Goal: Information Seeking & Learning: Learn about a topic

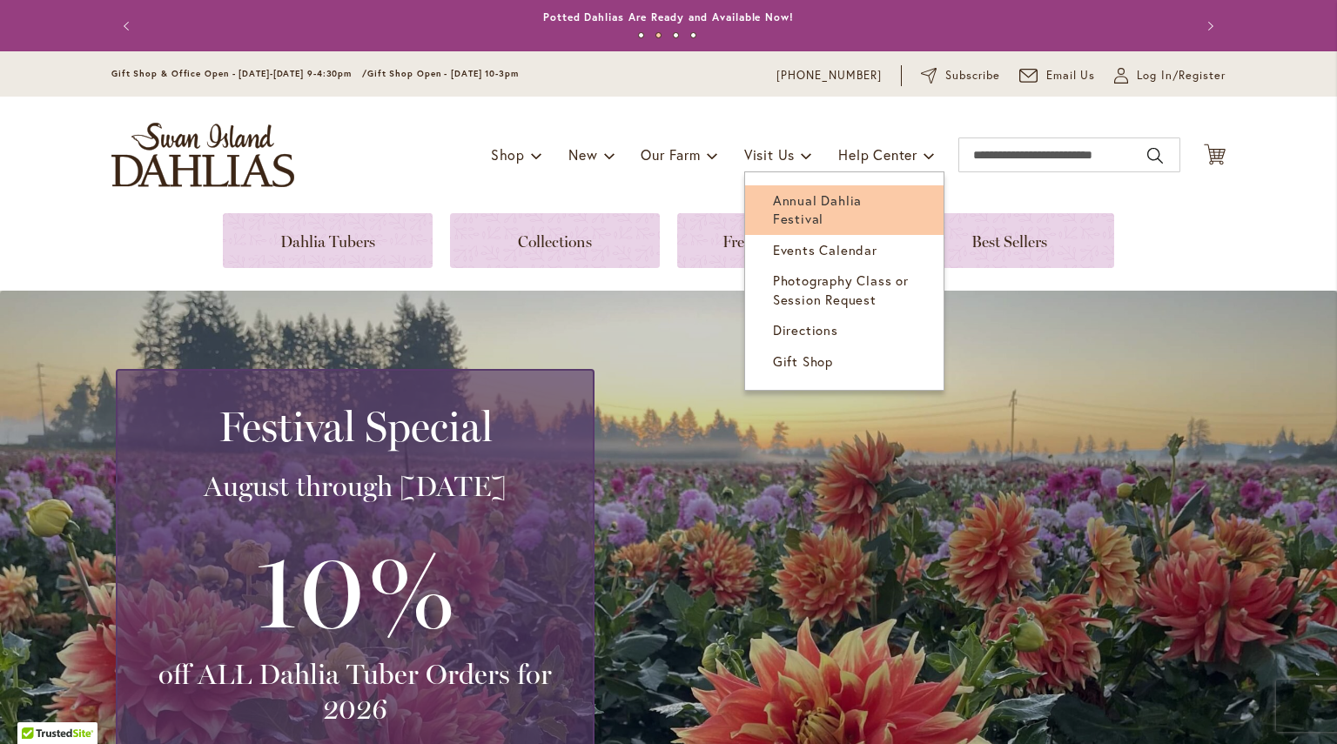
click at [825, 209] on link "Annual Dahlia Festival" at bounding box center [844, 210] width 198 height 50
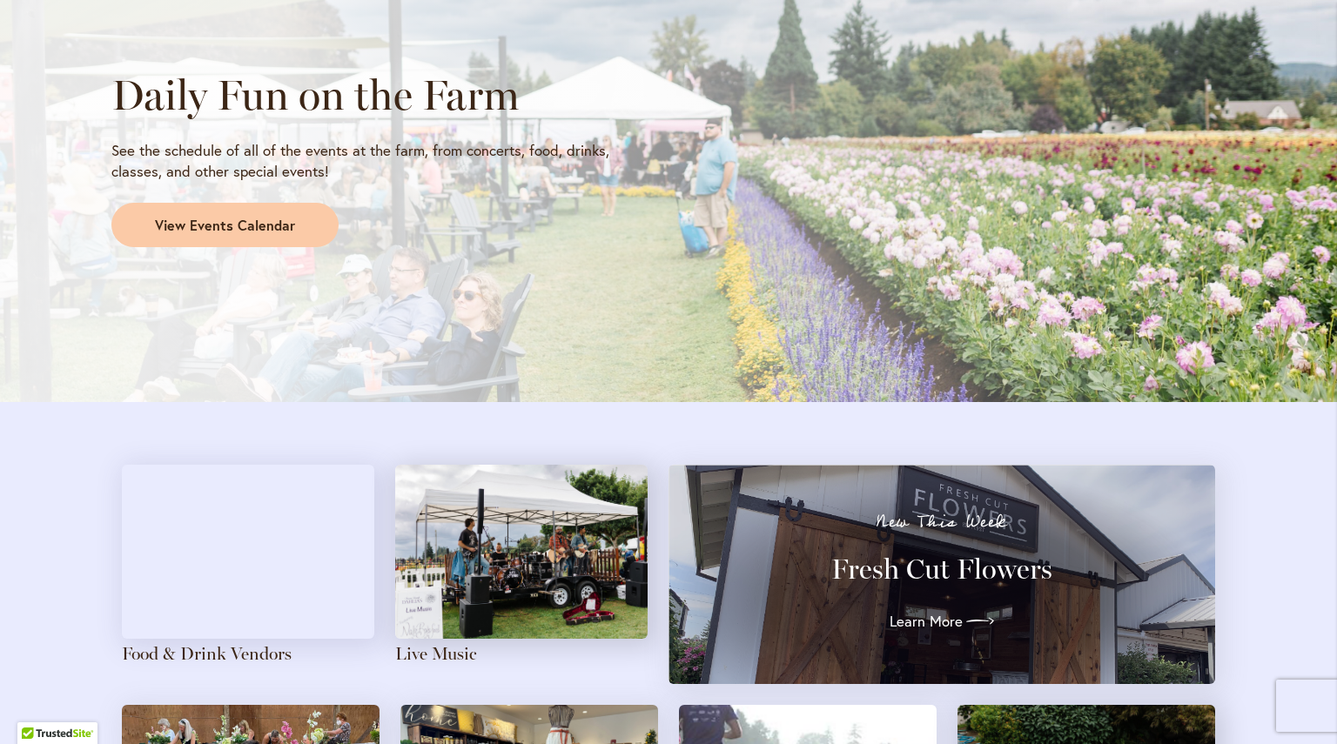
scroll to position [1521, 0]
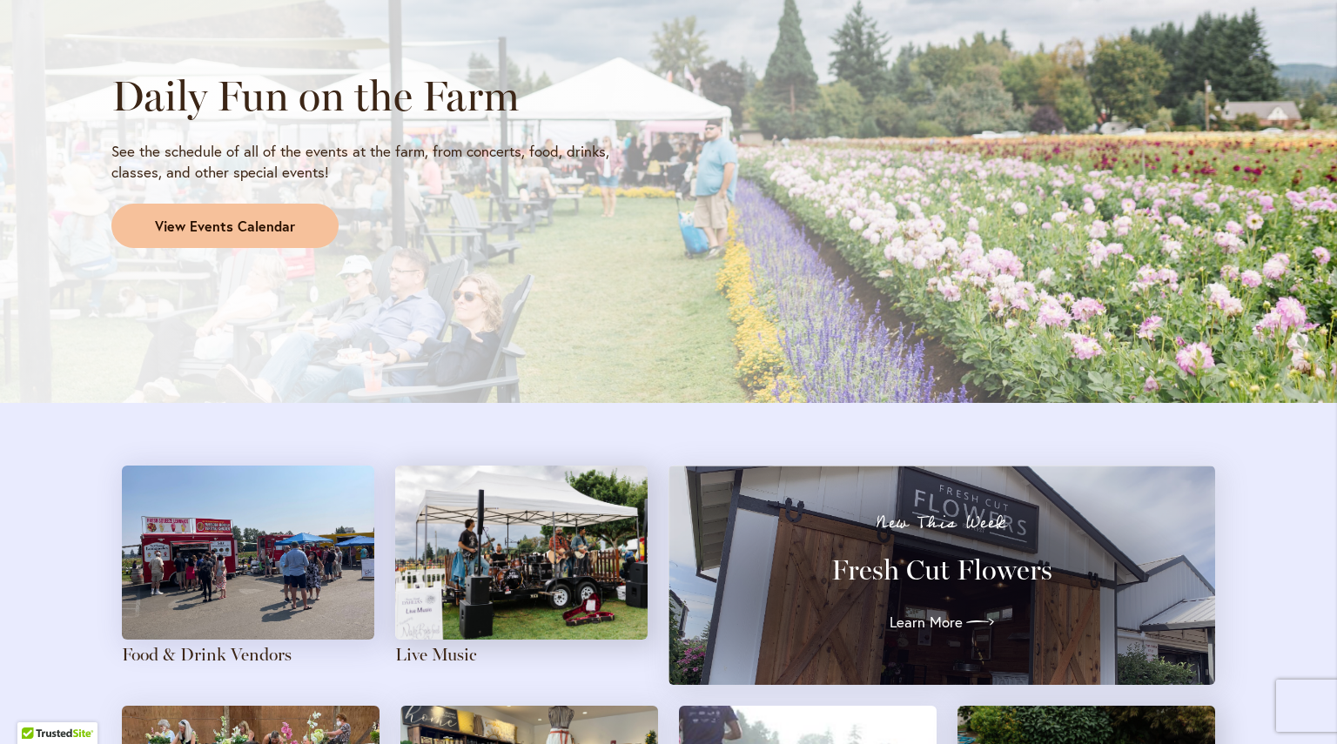
click at [188, 219] on span "View Events Calendar" at bounding box center [225, 227] width 140 height 20
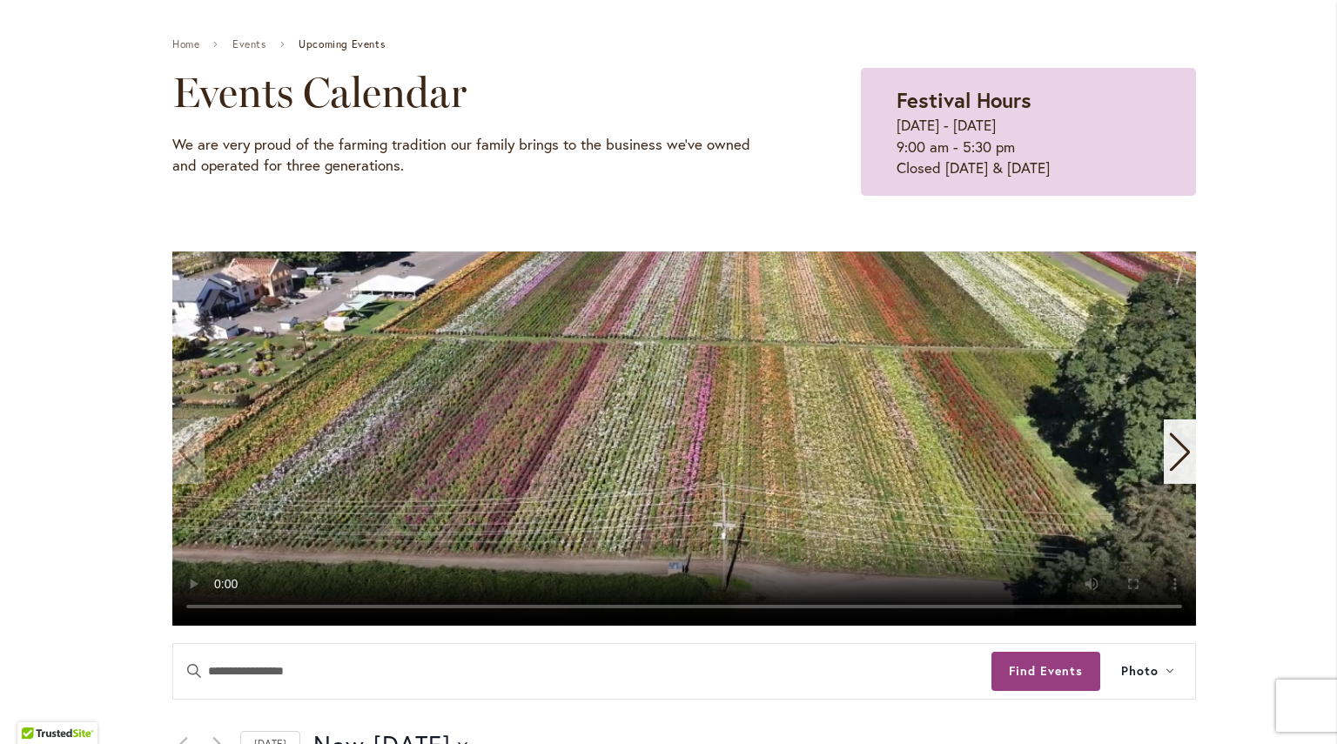
scroll to position [196, 0]
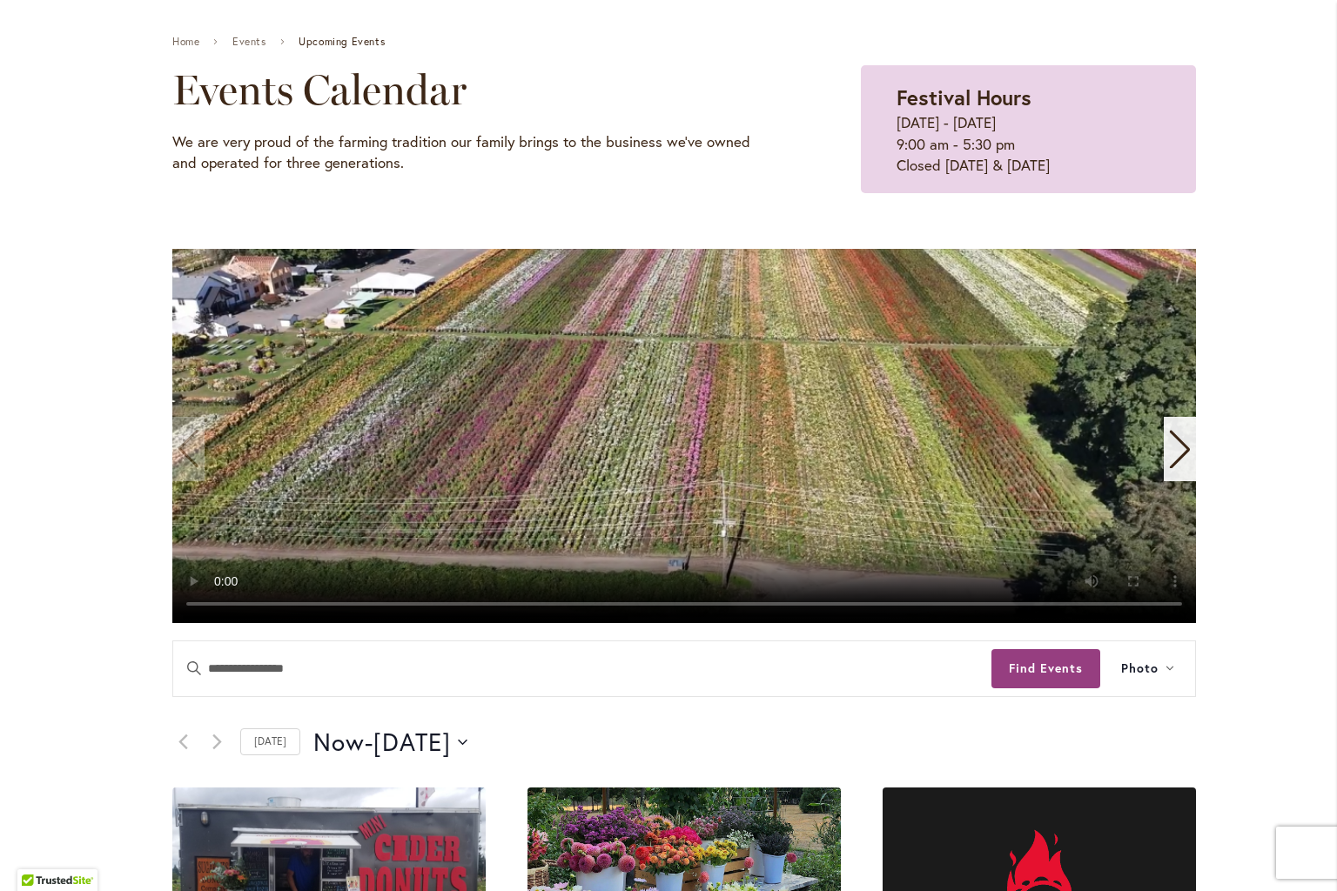
click at [729, 623] on video "1 / 11" at bounding box center [684, 436] width 1024 height 374
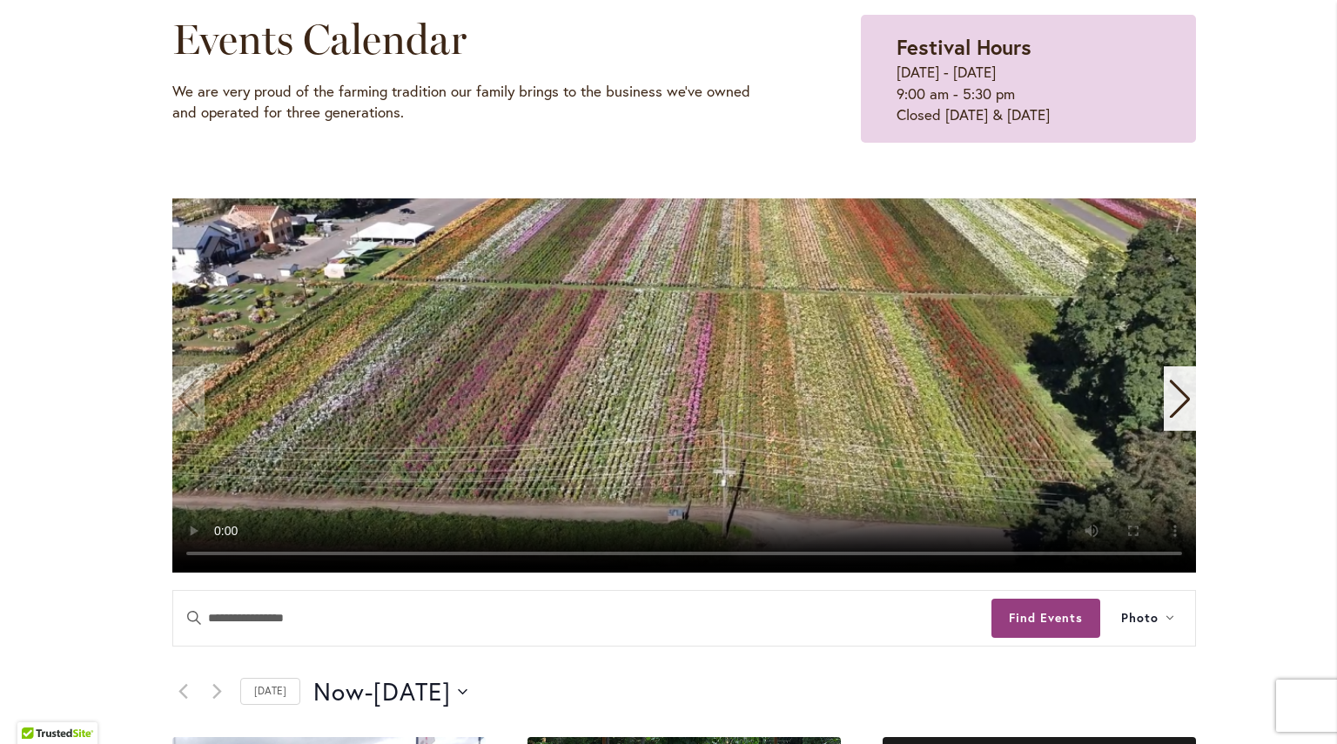
scroll to position [245, 0]
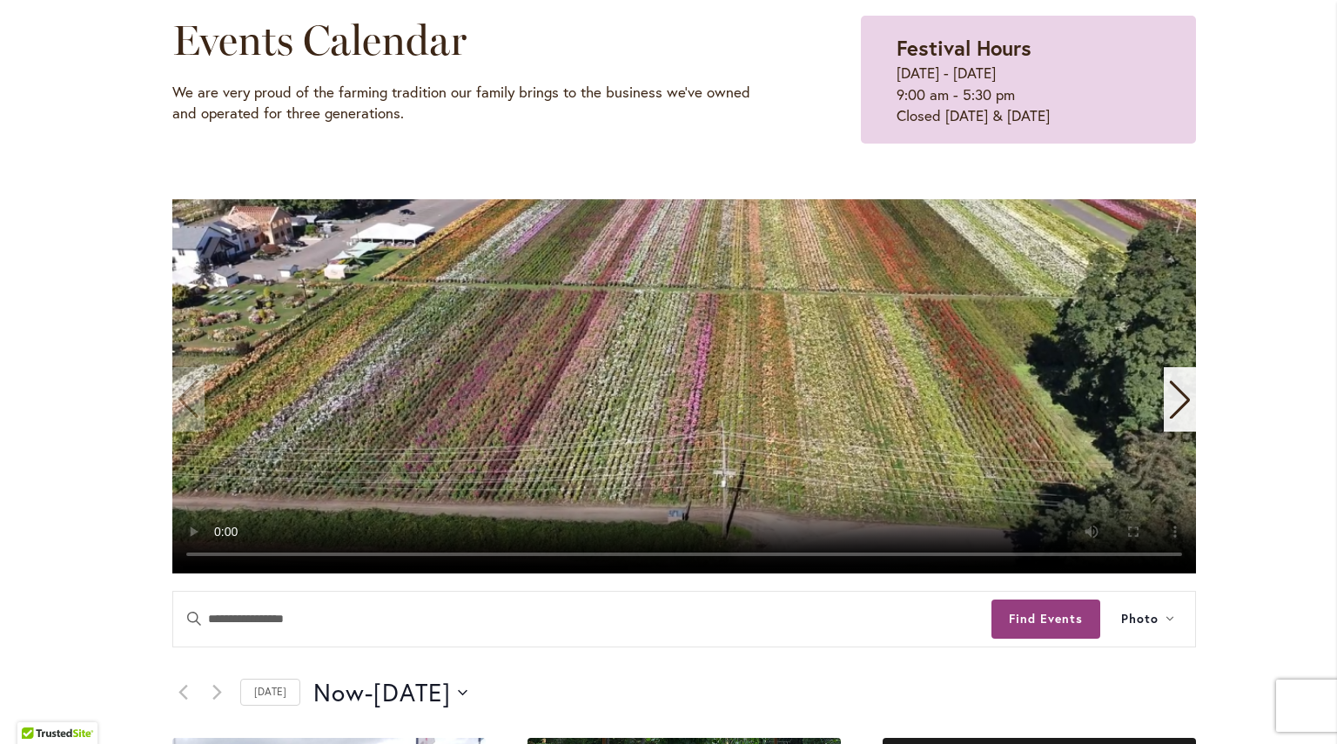
click at [1185, 401] on icon "Next slide" at bounding box center [1180, 399] width 24 height 38
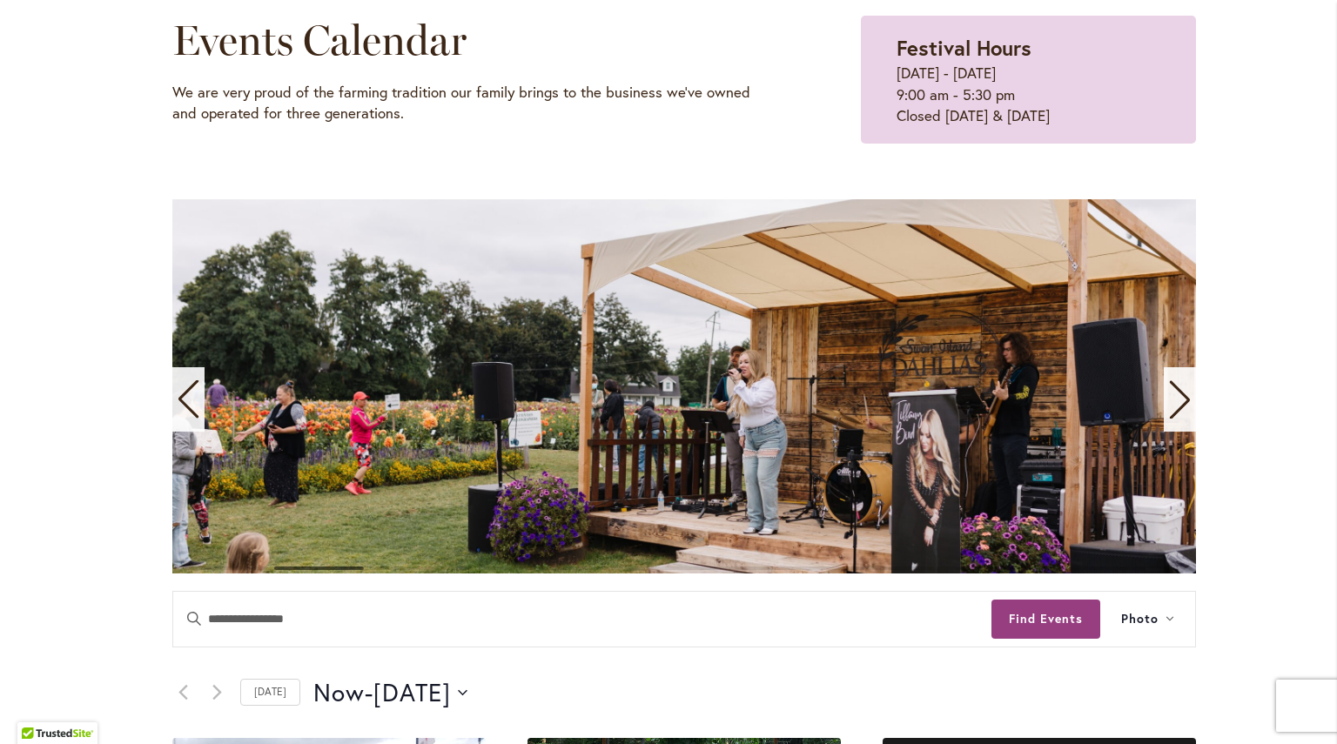
click at [1185, 401] on icon "Next slide" at bounding box center [1180, 399] width 24 height 38
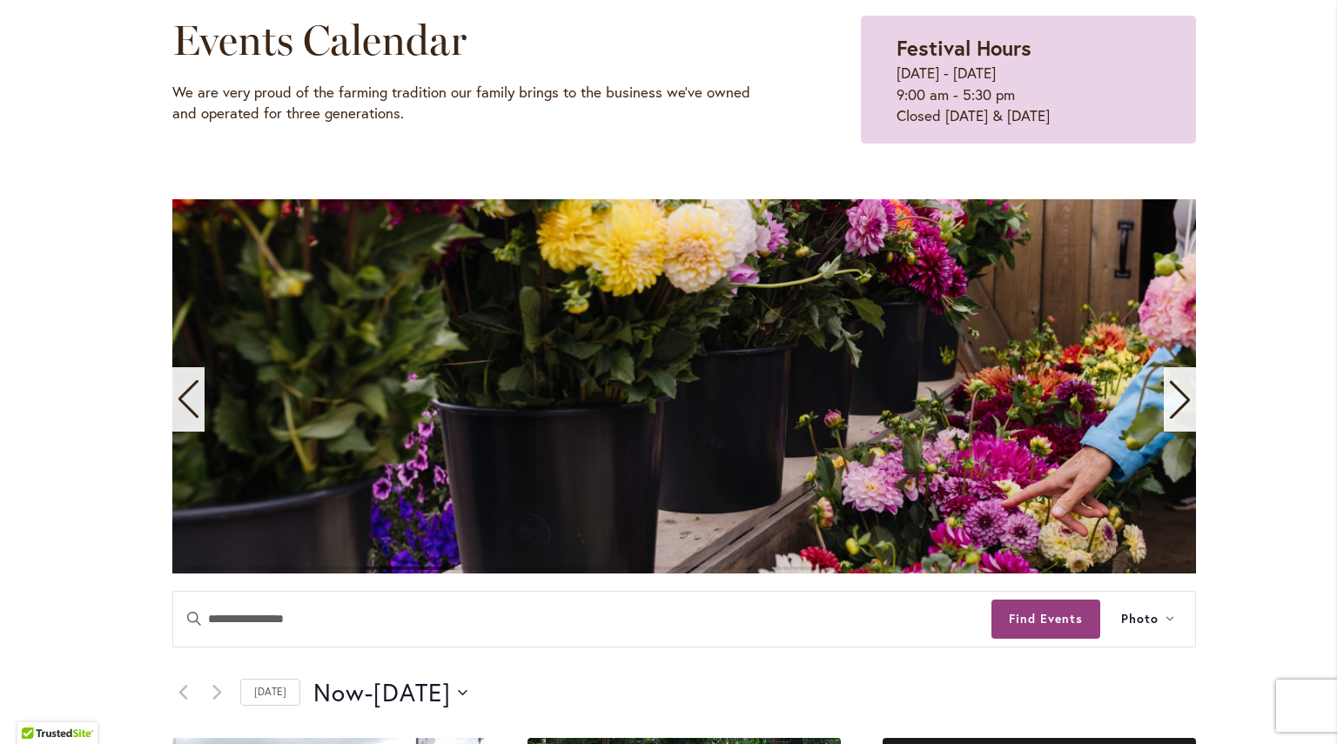
click at [1185, 401] on icon "Next slide" at bounding box center [1180, 399] width 24 height 38
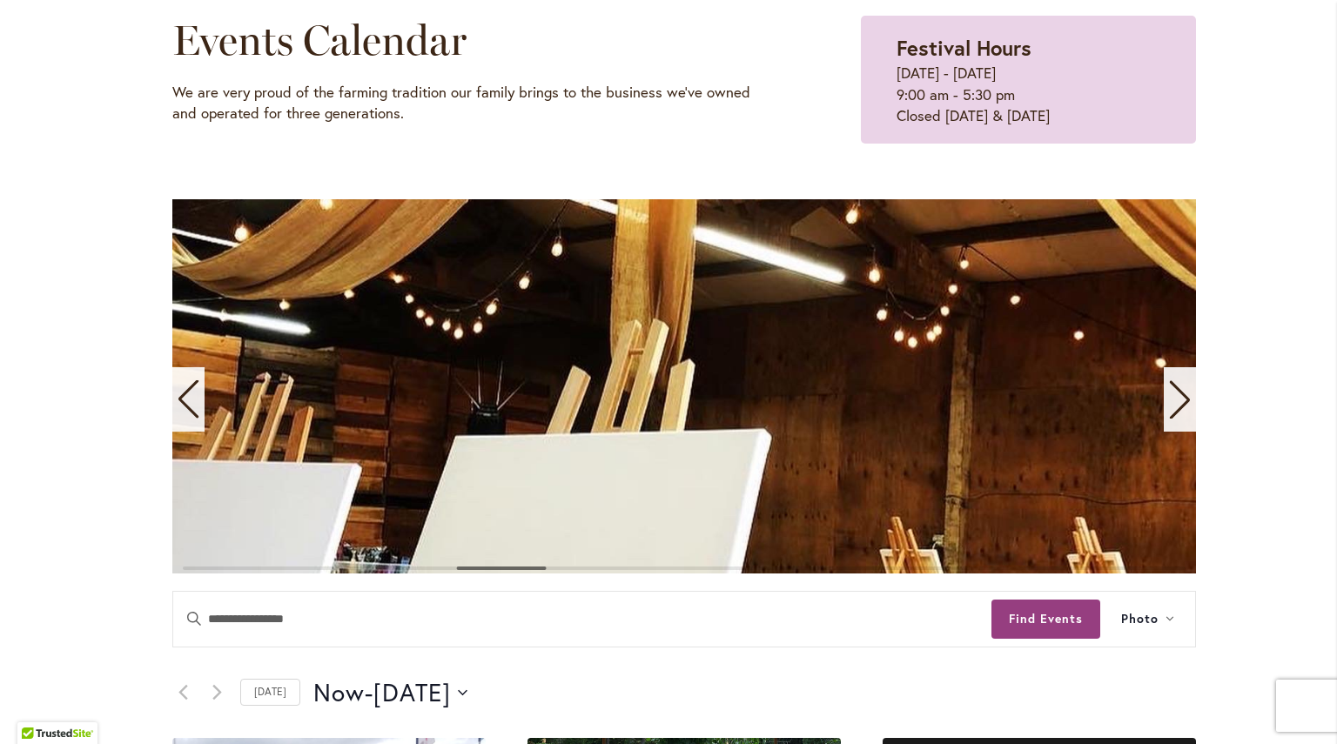
click at [1185, 401] on icon "Next slide" at bounding box center [1180, 399] width 24 height 38
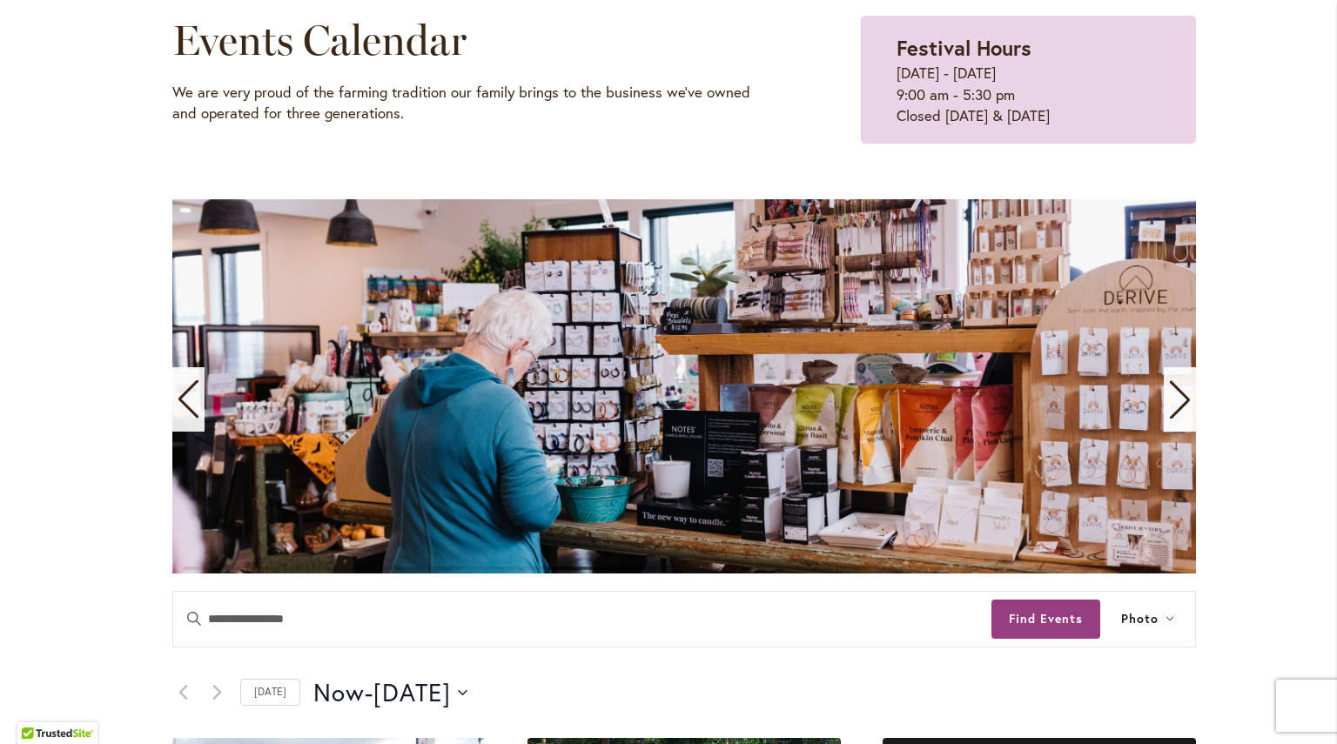
click at [1185, 401] on icon "Next slide" at bounding box center [1180, 399] width 24 height 38
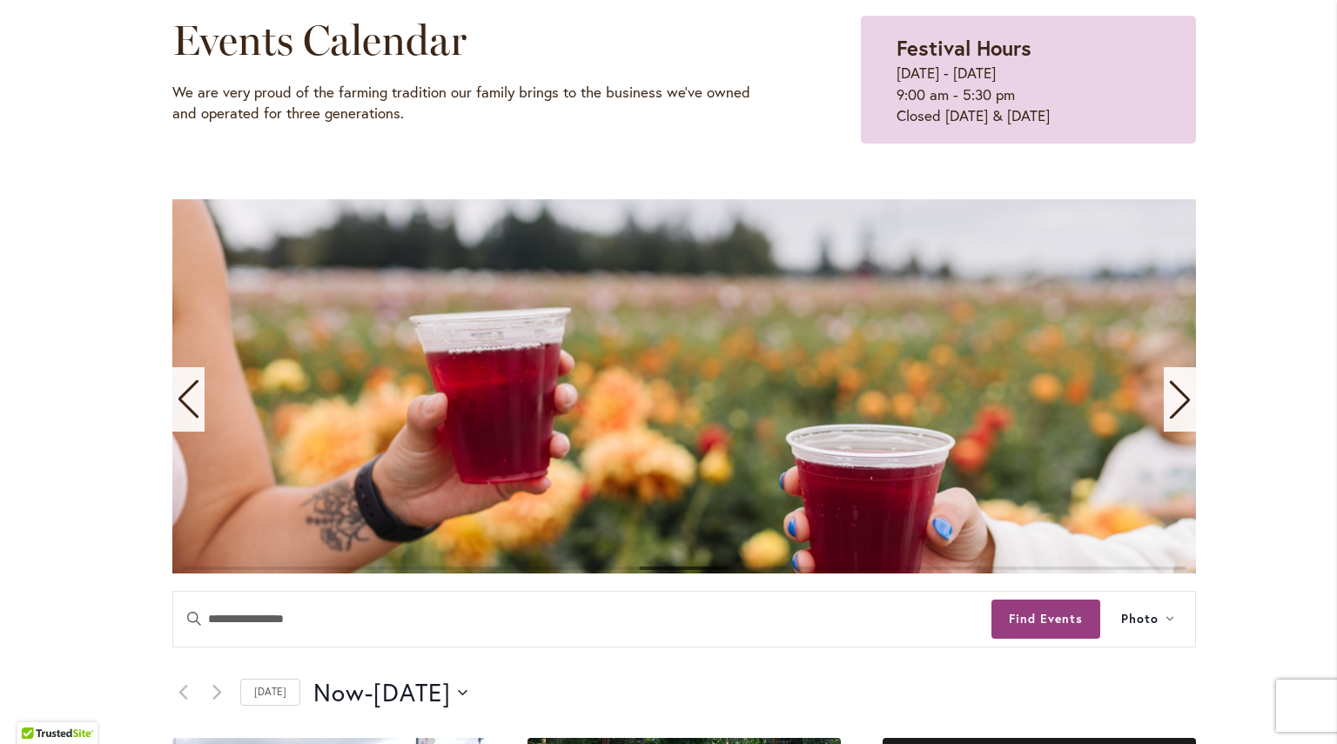
click at [1185, 401] on icon "Next slide" at bounding box center [1180, 399] width 24 height 38
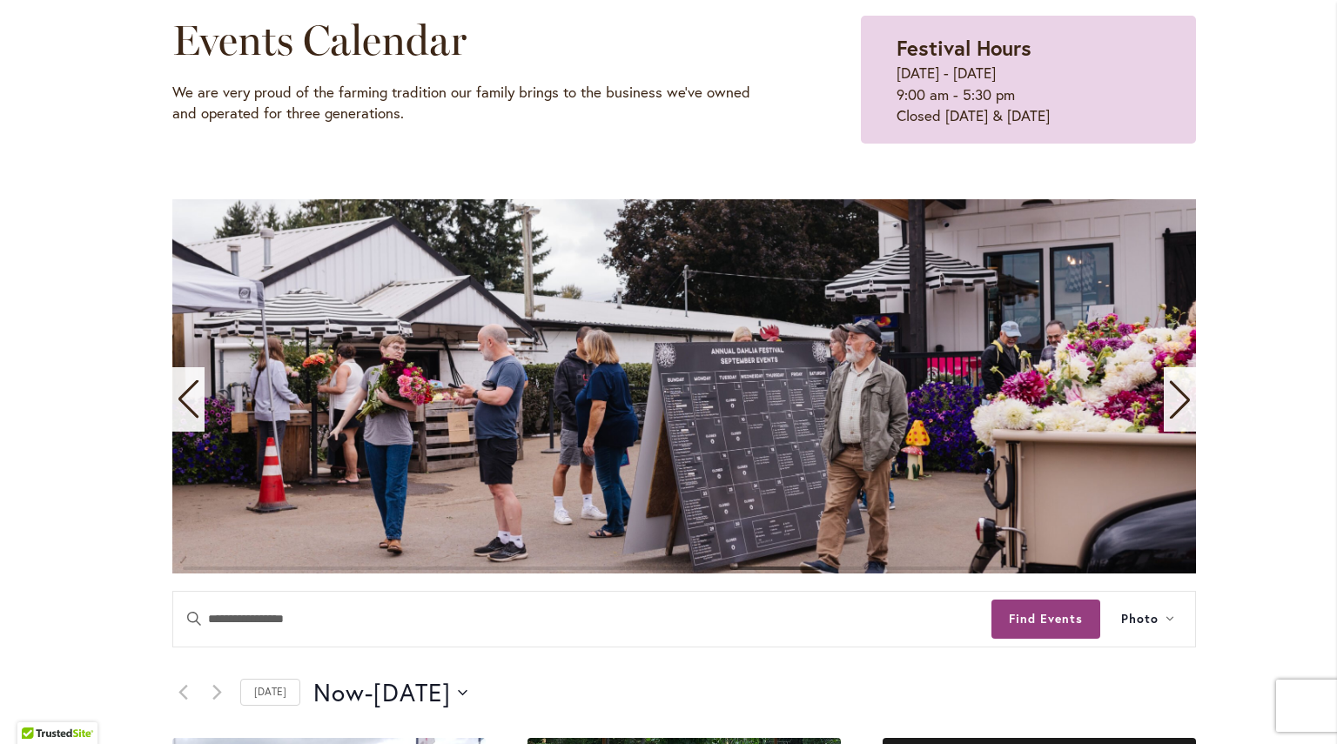
click at [1185, 401] on icon "Next slide" at bounding box center [1180, 399] width 24 height 38
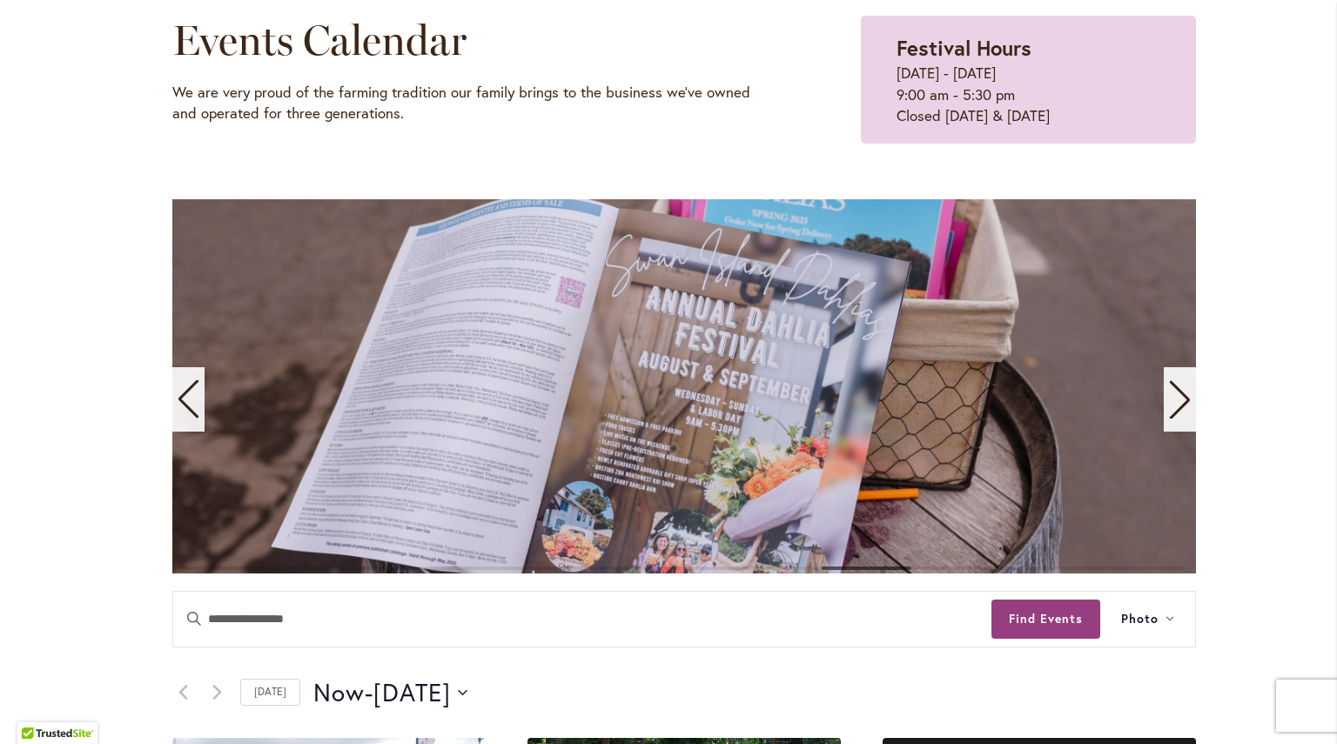
click at [1185, 401] on icon "Next slide" at bounding box center [1180, 399] width 24 height 38
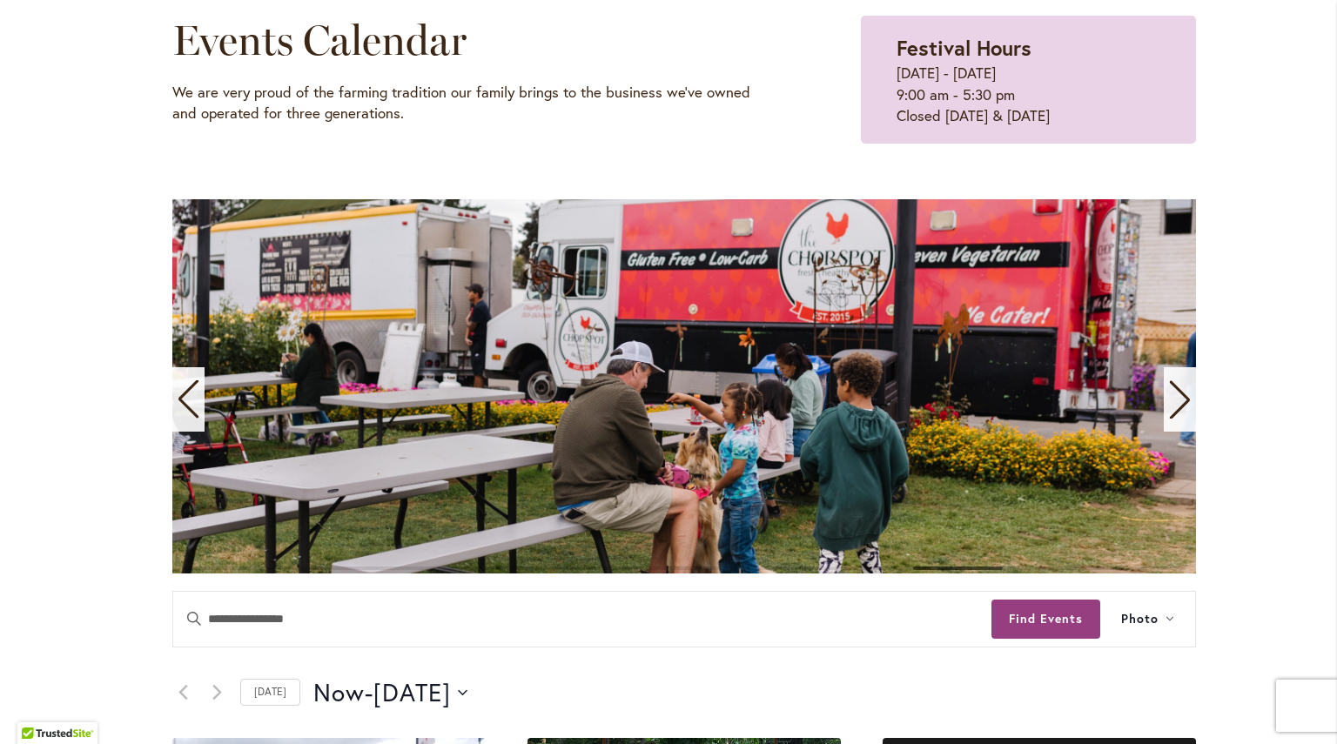
click at [1185, 401] on icon "Next slide" at bounding box center [1180, 399] width 24 height 38
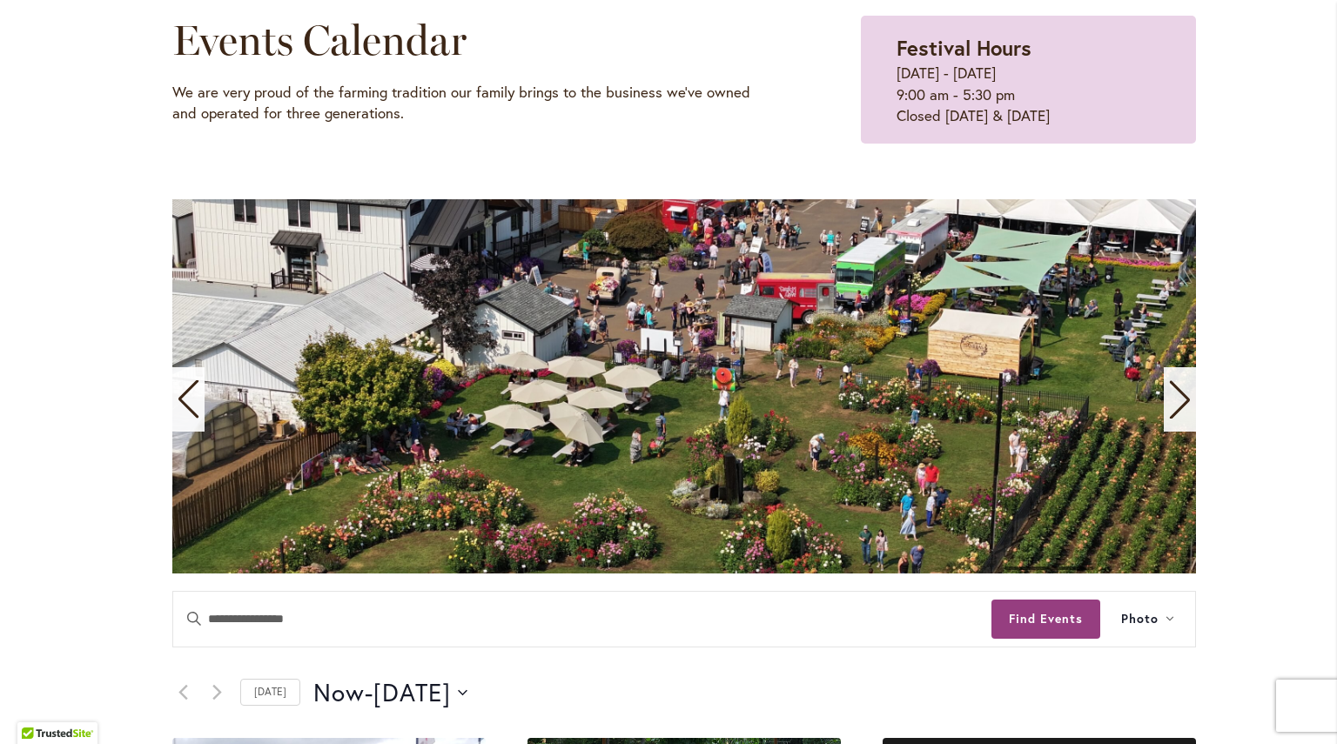
click at [1185, 401] on icon "Next slide" at bounding box center [1180, 399] width 24 height 38
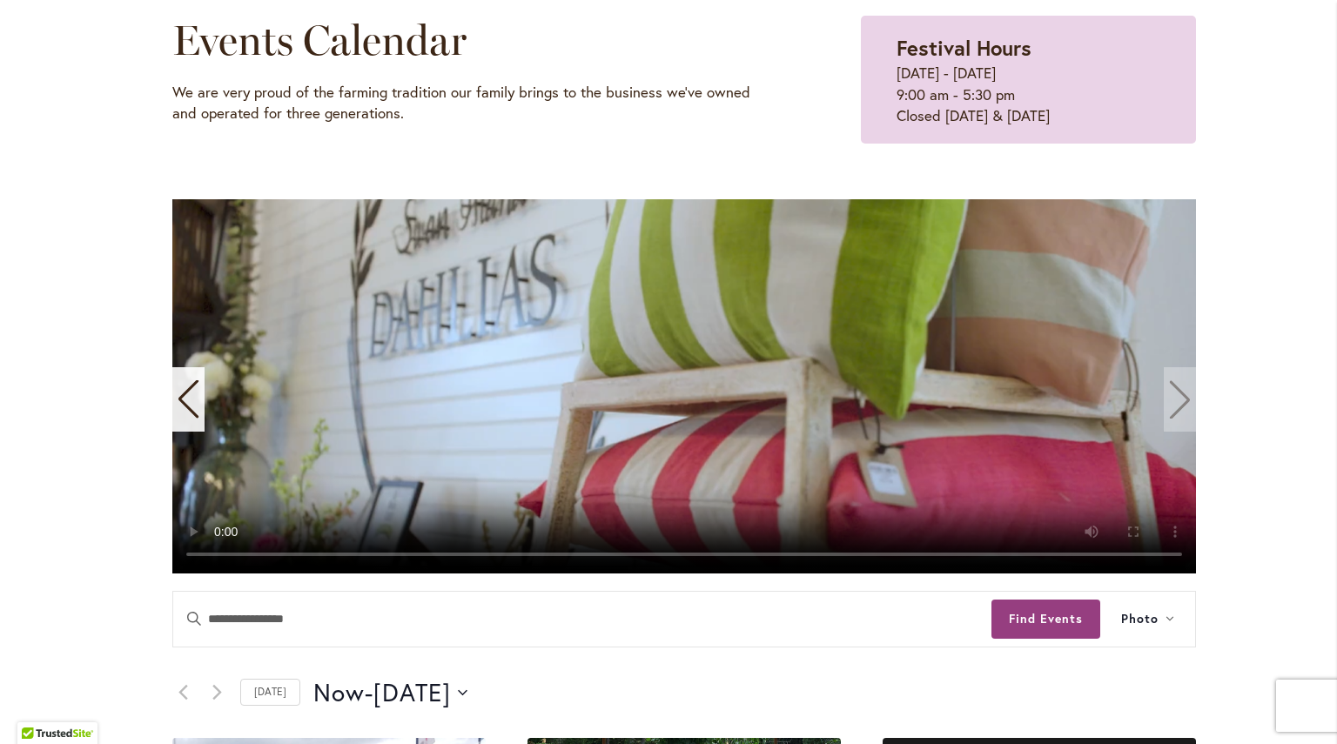
click at [1185, 401] on video "11 / 11" at bounding box center [684, 386] width 1024 height 374
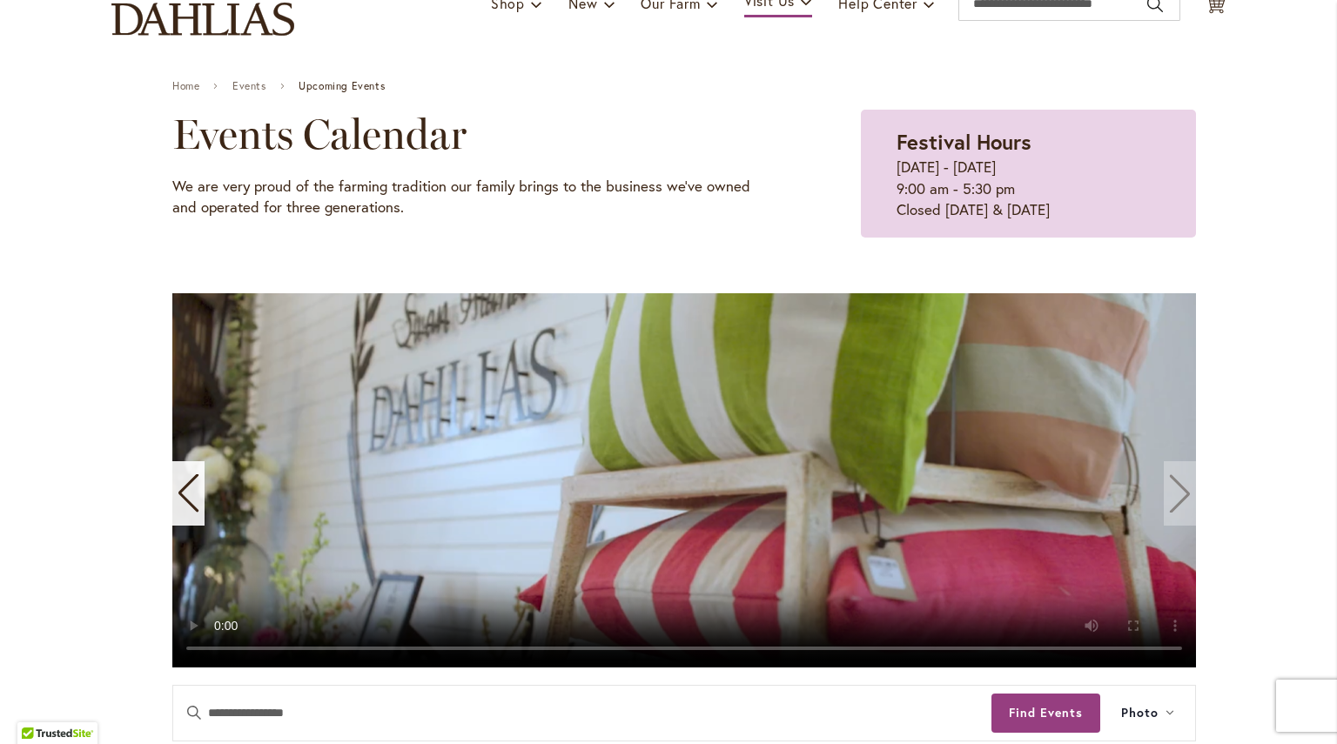
scroll to position [359, 0]
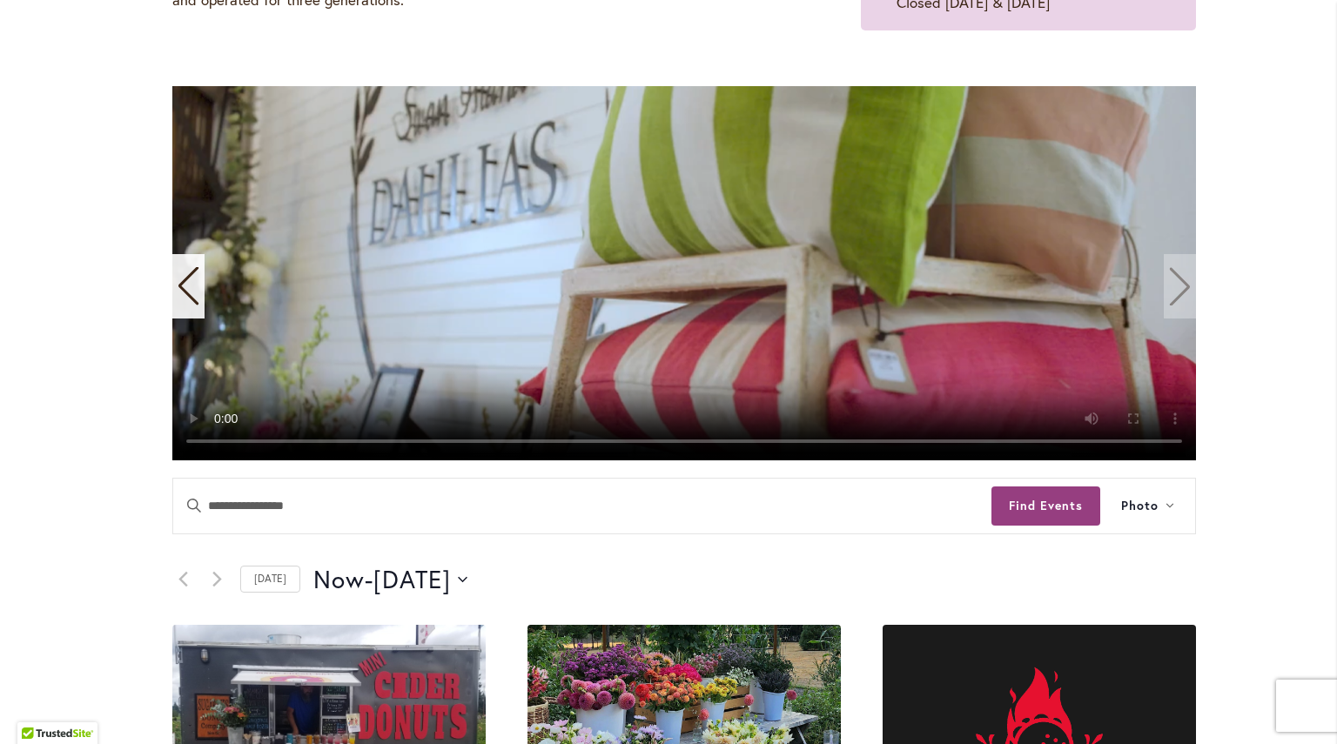
click at [1171, 278] on video "11 / 11" at bounding box center [684, 273] width 1024 height 374
click at [1175, 290] on video "11 / 11" at bounding box center [684, 273] width 1024 height 374
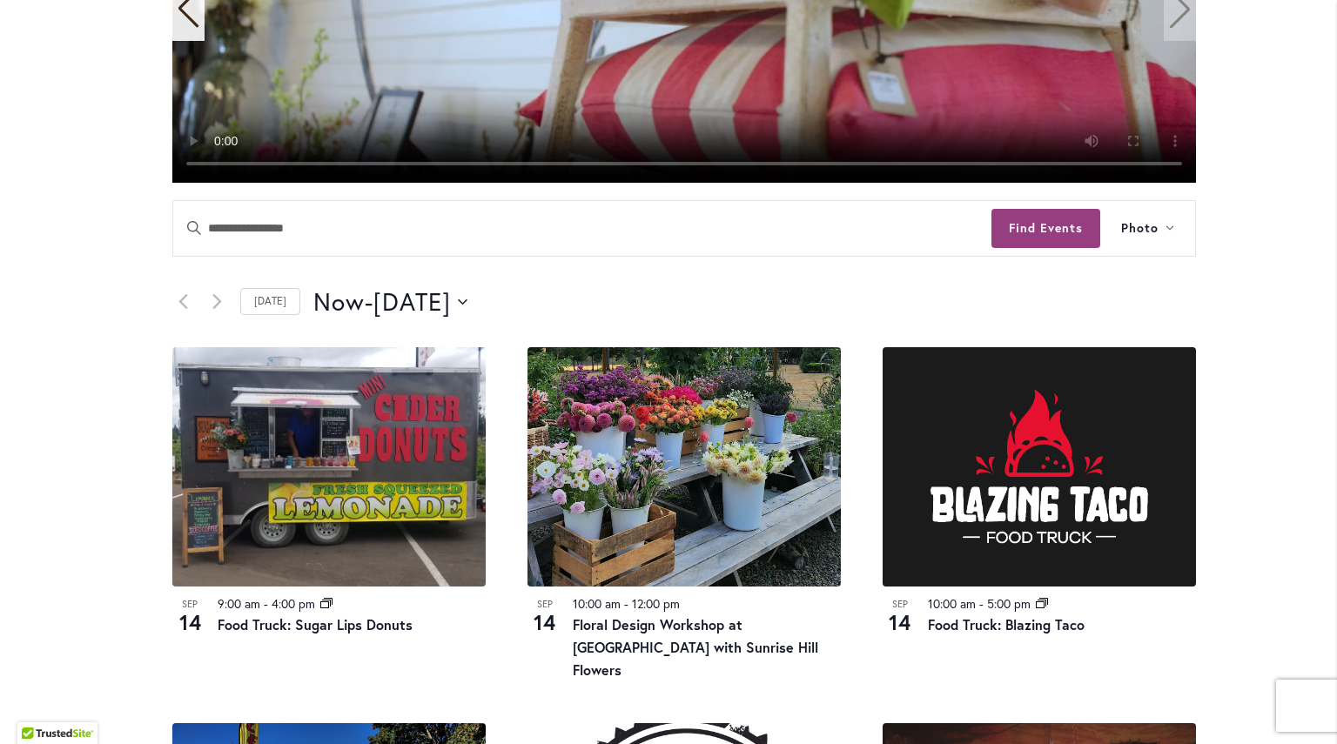
scroll to position [650, 0]
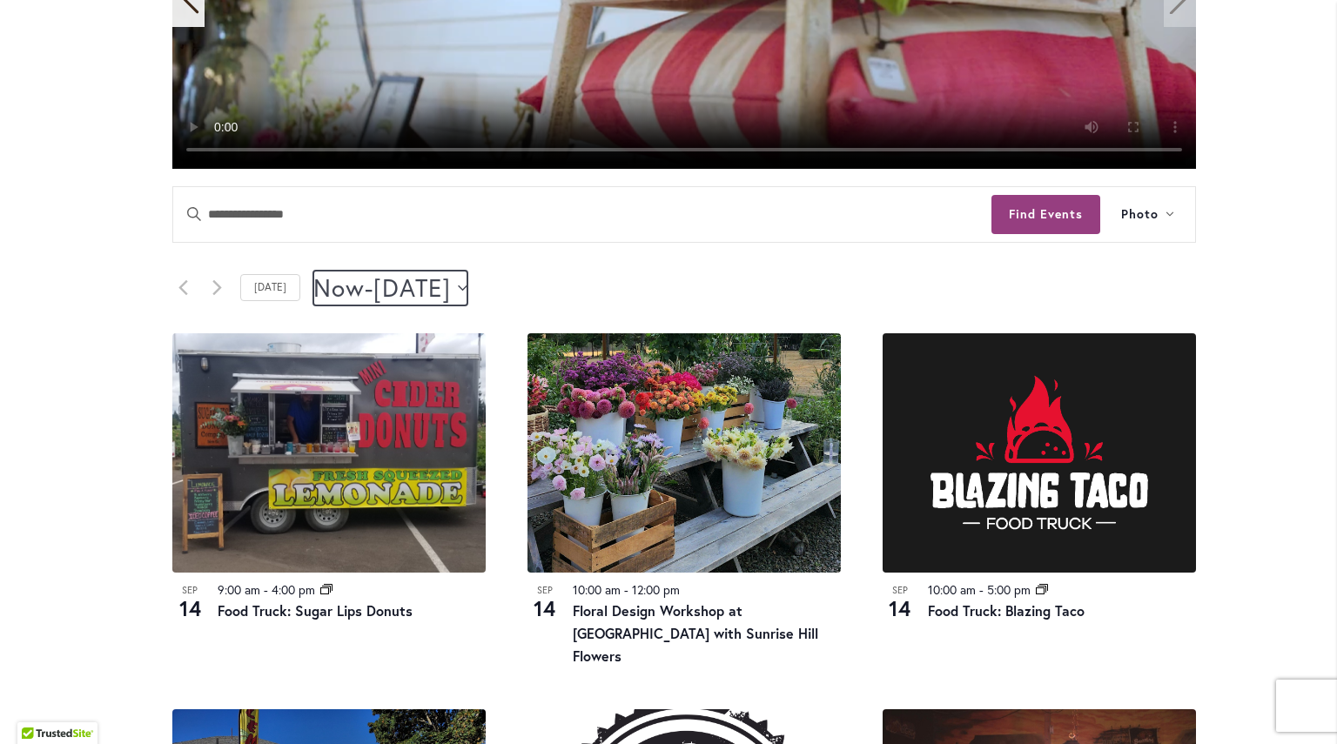
click at [467, 285] on icon "Click to toggle datepicker" at bounding box center [463, 288] width 10 height 7
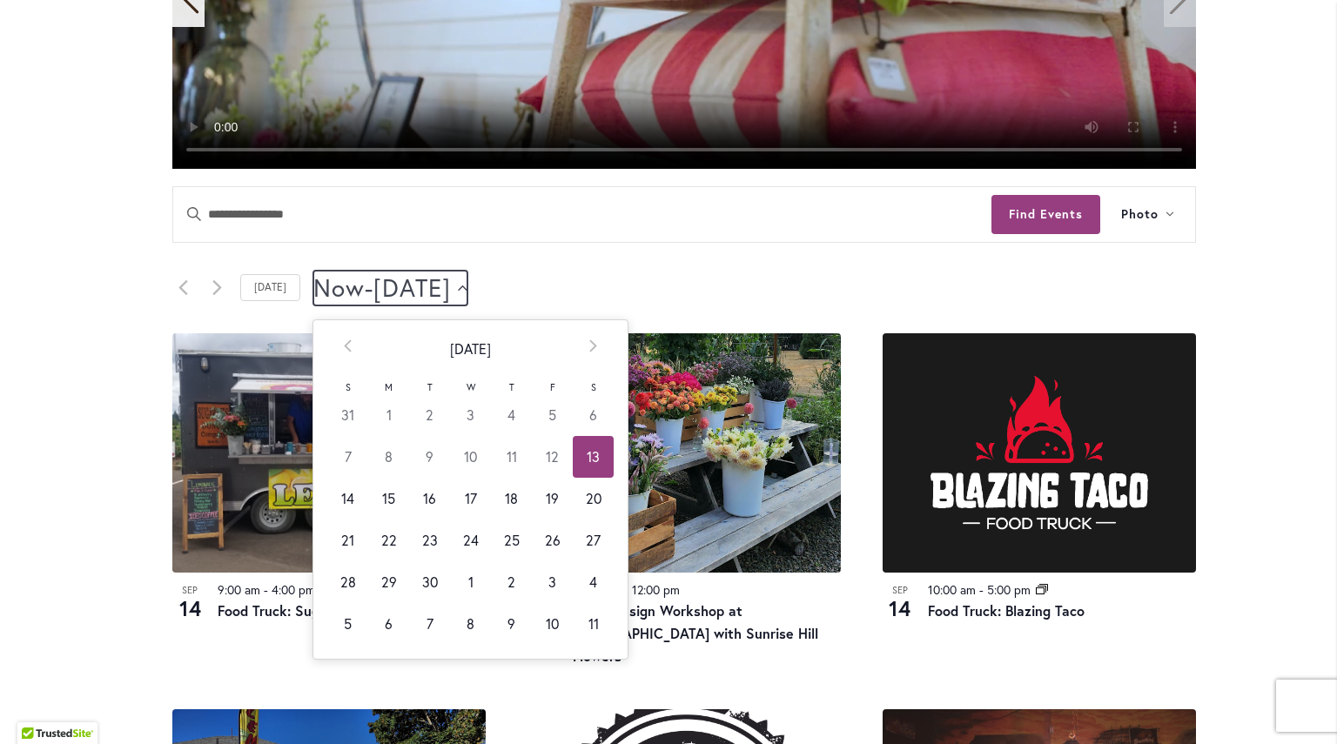
click at [467, 285] on icon "Click to toggle datepicker" at bounding box center [463, 288] width 10 height 7
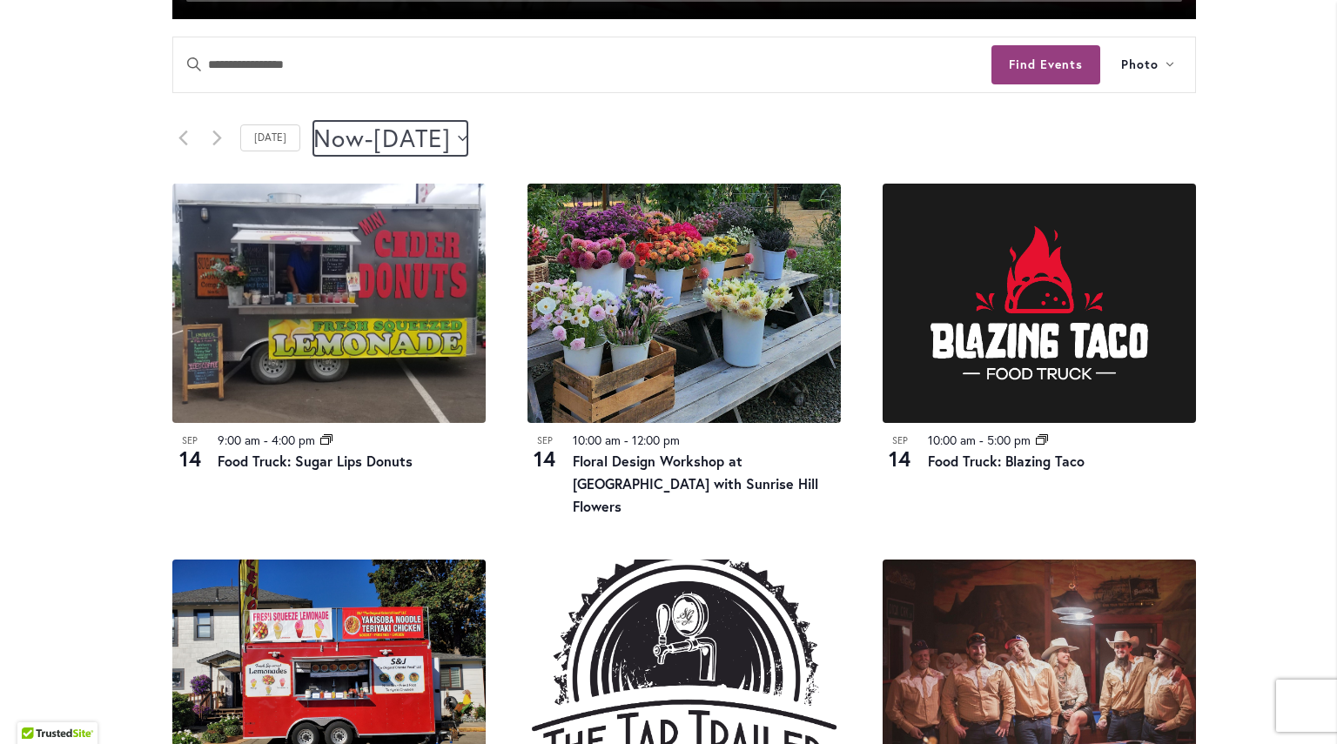
scroll to position [799, 0]
